Goal: Task Accomplishment & Management: Manage account settings

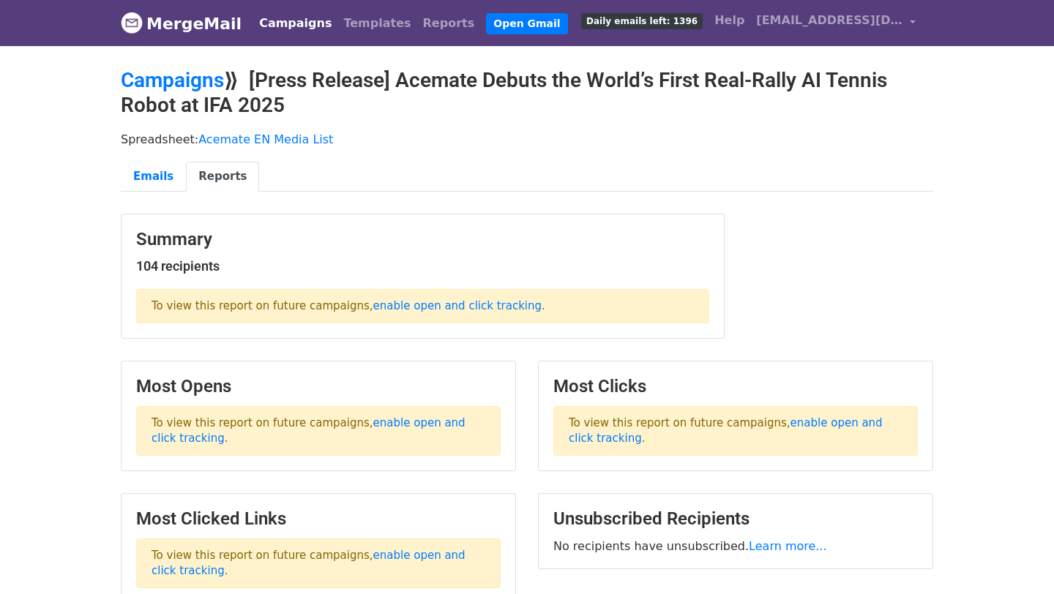
click at [277, 18] on link "Campaigns" at bounding box center [295, 23] width 84 height 29
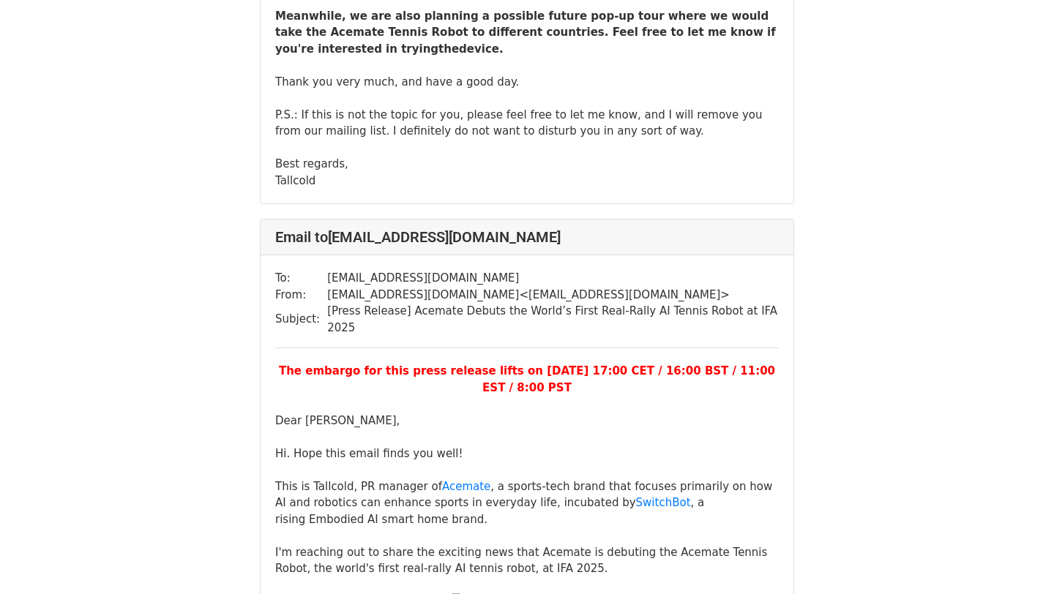
scroll to position [17517, 0]
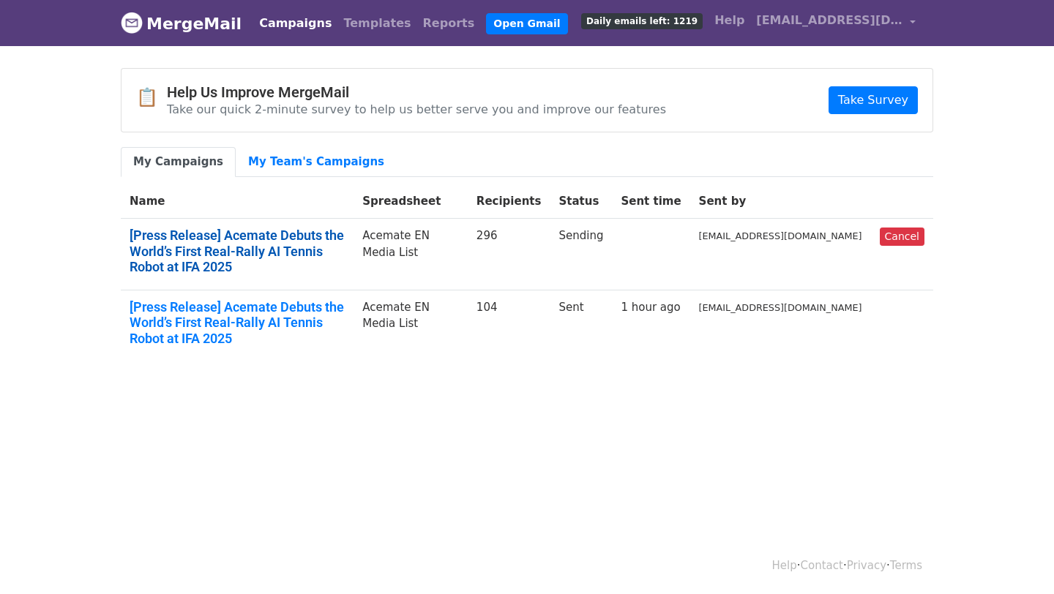
click at [291, 246] on link "[Press Release] Acemate Debuts the World’s First Real-Rally AI Tennis Robot at …" at bounding box center [237, 252] width 215 height 48
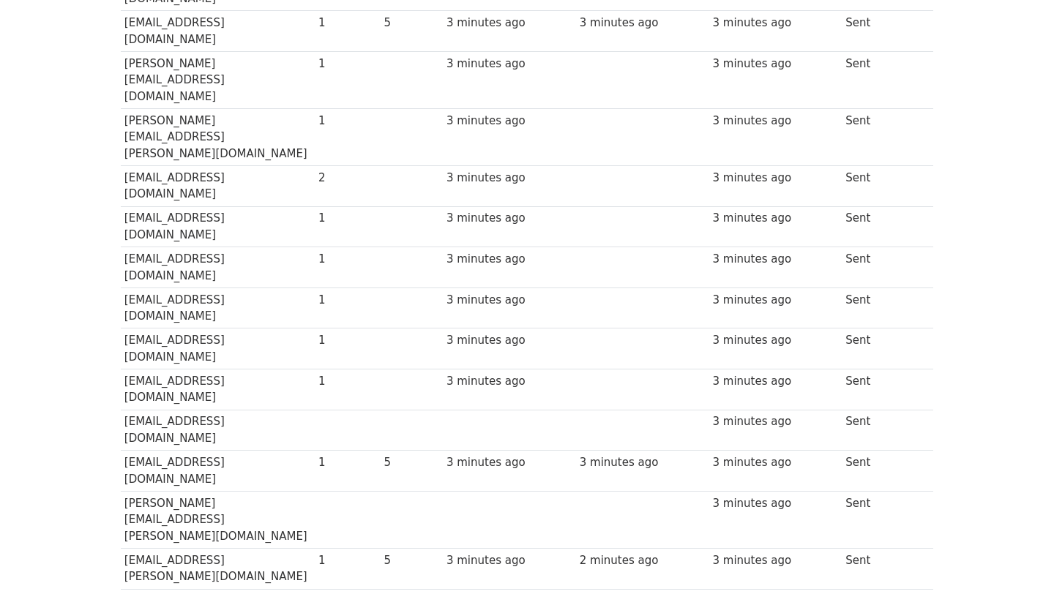
scroll to position [6015, 0]
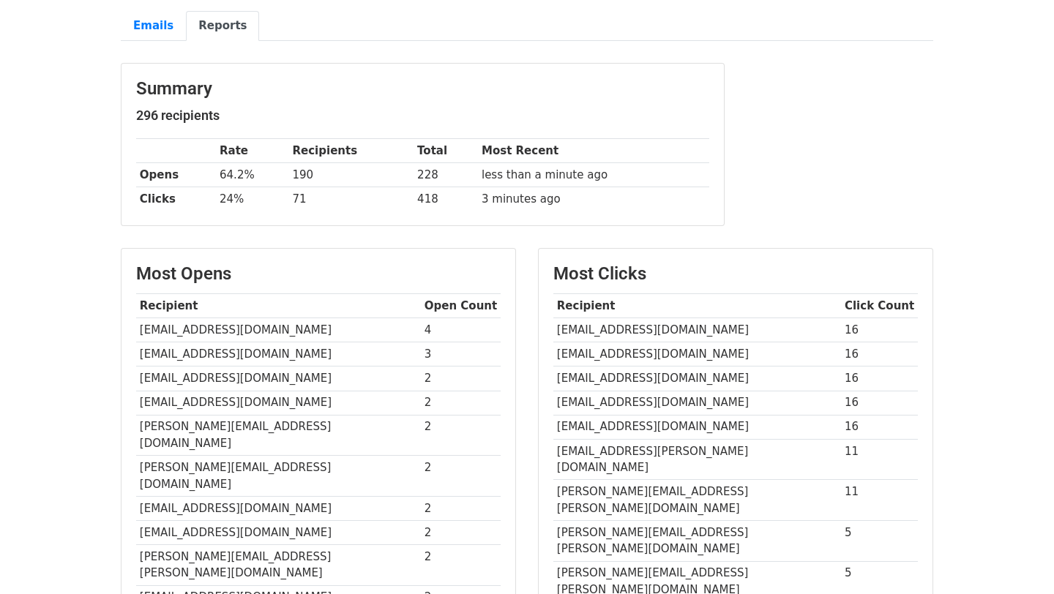
scroll to position [185, 0]
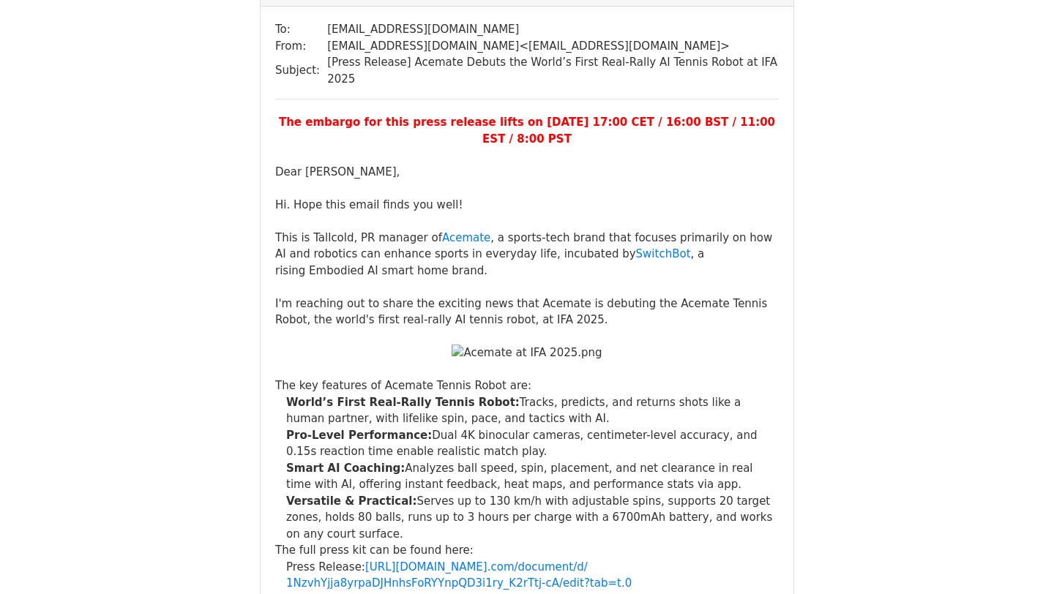
scroll to position [17517, 0]
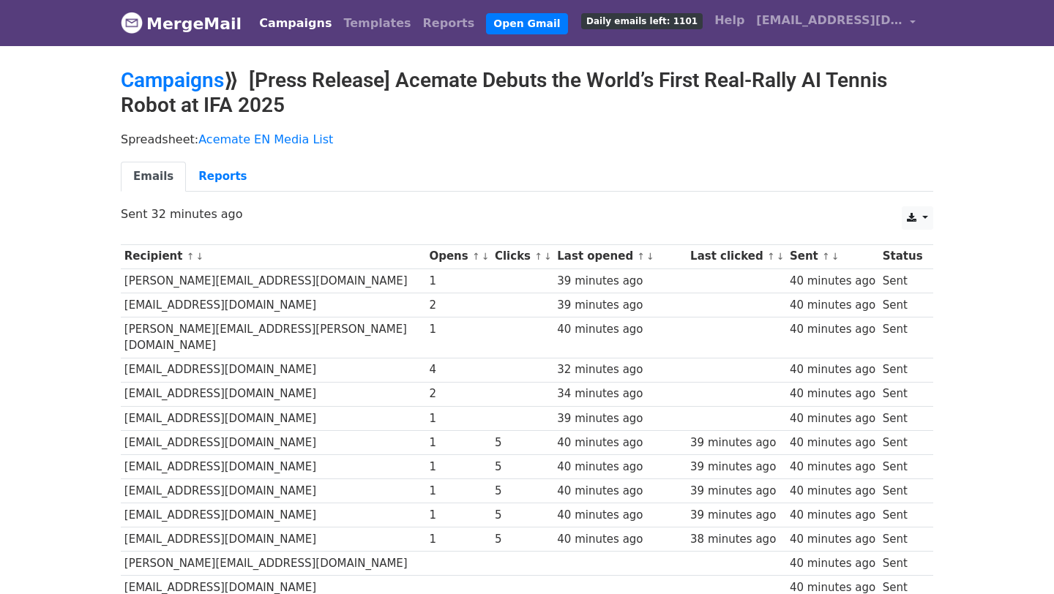
click at [277, 19] on link "Campaigns" at bounding box center [295, 23] width 84 height 29
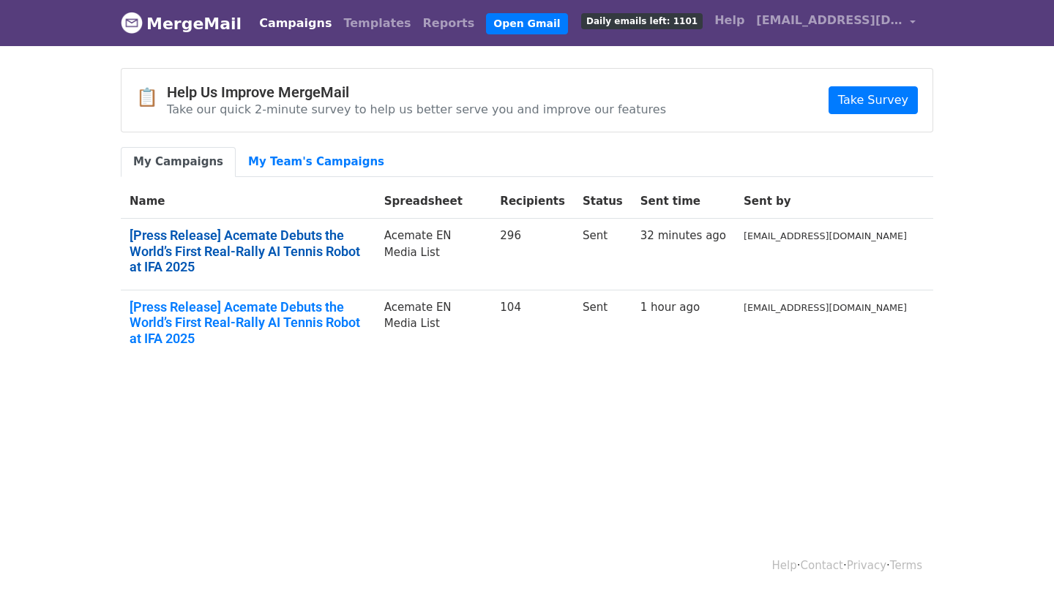
click at [295, 250] on link "[Press Release] Acemate Debuts the World’s First Real-Rally AI Tennis Robot at …" at bounding box center [248, 252] width 237 height 48
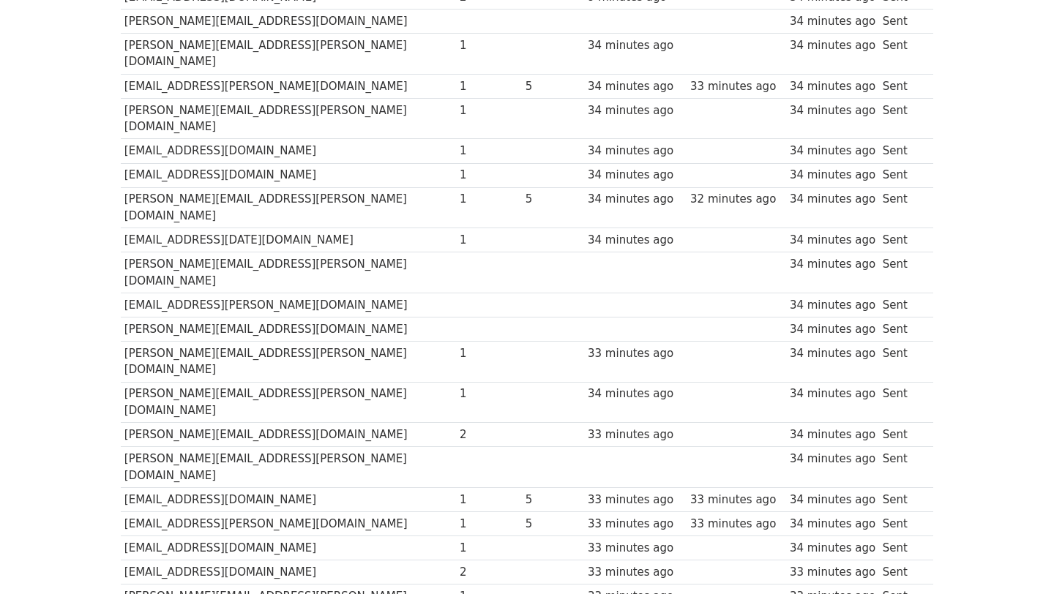
scroll to position [6974, 0]
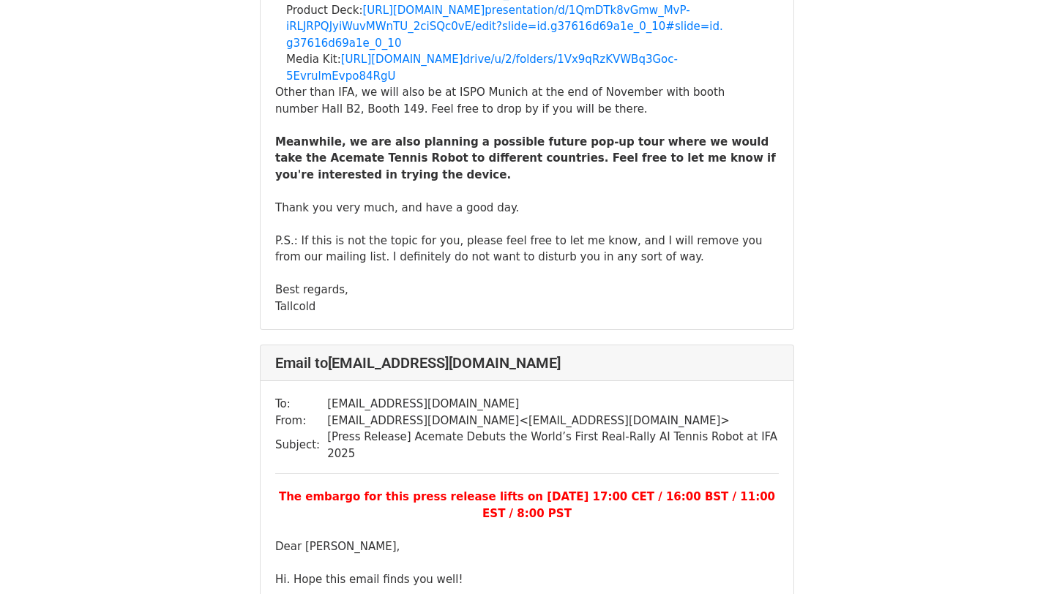
scroll to position [1832, 0]
